Goal: Task Accomplishment & Management: Manage account settings

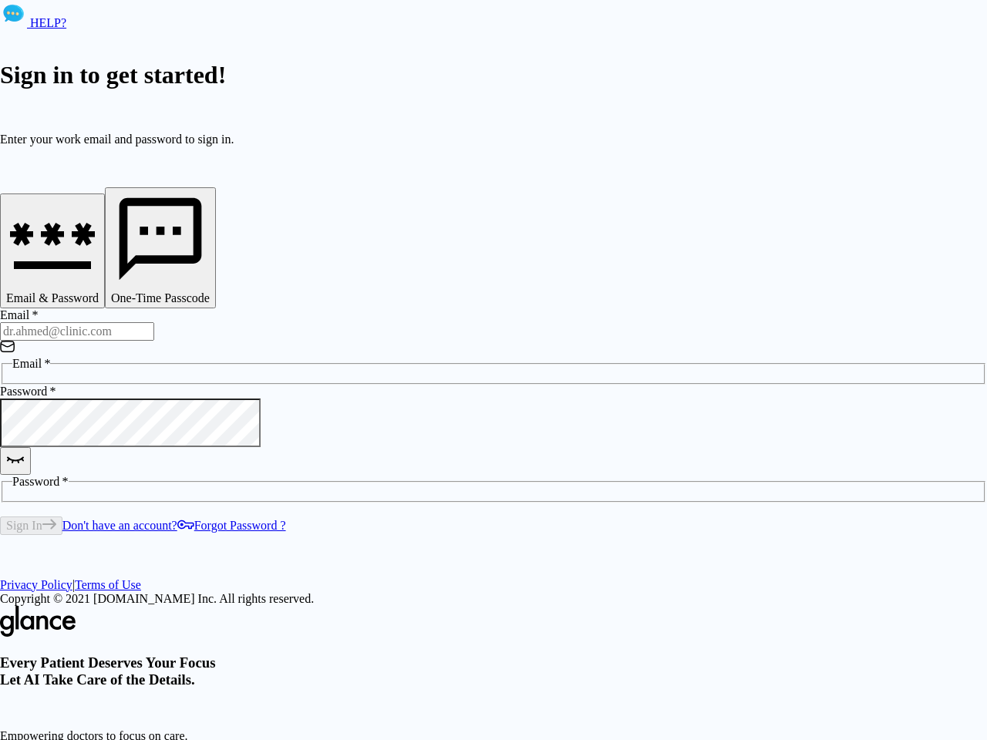
click at [716, 686] on div "HELP? Sign in to get started! Enter your work email and password to sign in. Em…" at bounding box center [493, 436] width 987 height 873
click at [99, 254] on icon "button" at bounding box center [52, 242] width 93 height 93
click at [210, 254] on icon "button" at bounding box center [160, 239] width 99 height 99
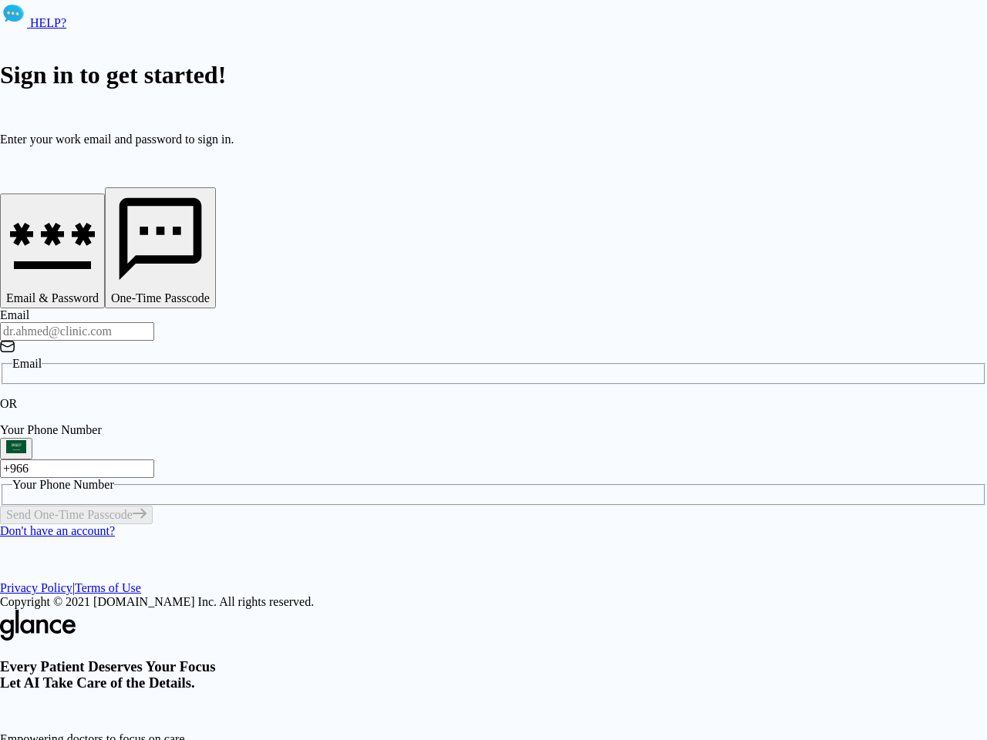
click at [154, 322] on input "Email" at bounding box center [77, 331] width 154 height 19
click at [254, 397] on p "OR" at bounding box center [493, 404] width 987 height 14
click at [382, 397] on div "OR" at bounding box center [493, 404] width 987 height 14
click at [695, 610] on div "Every Patient Deserves Your Focus Let AI Take Care of the Details. Empowering d…" at bounding box center [493, 743] width 987 height 266
